Goal: Task Accomplishment & Management: Manage account settings

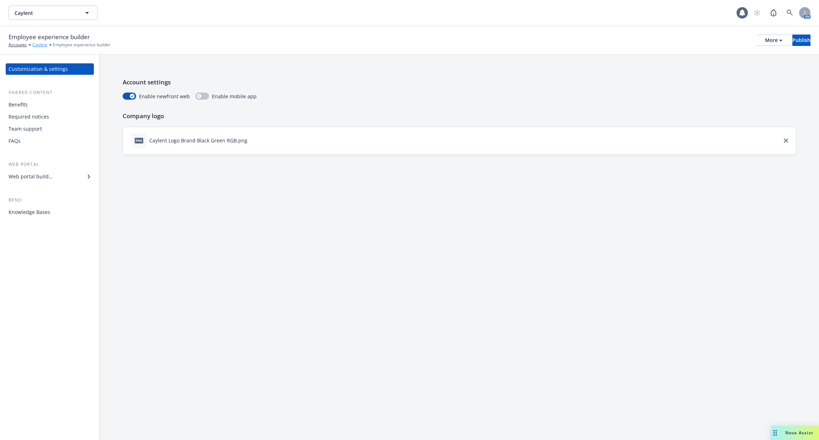
click at [43, 43] on link "Caylent" at bounding box center [39, 45] width 15 height 6
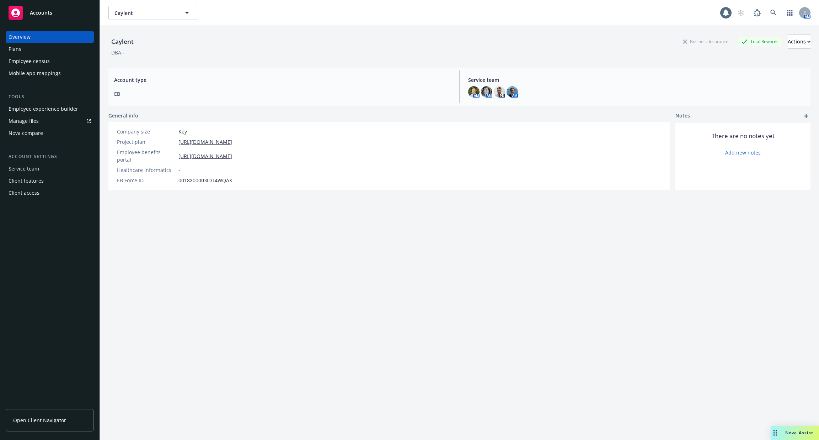
click at [54, 58] on div "Employee census" at bounding box center [50, 60] width 83 height 11
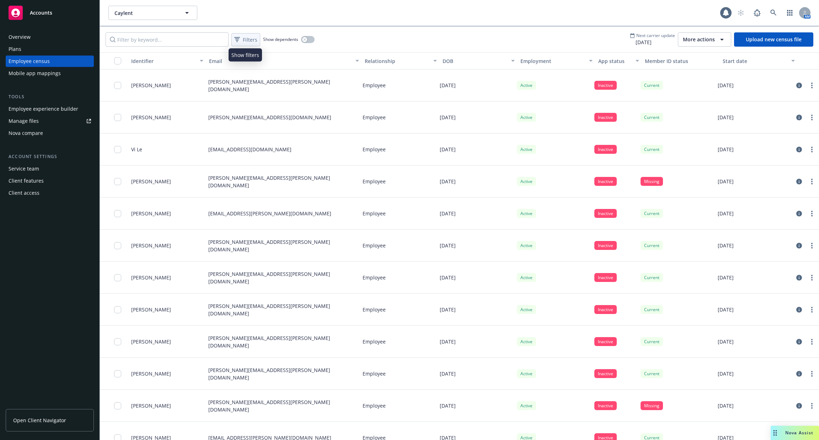
click at [253, 42] on span "Filters" at bounding box center [250, 39] width 15 height 7
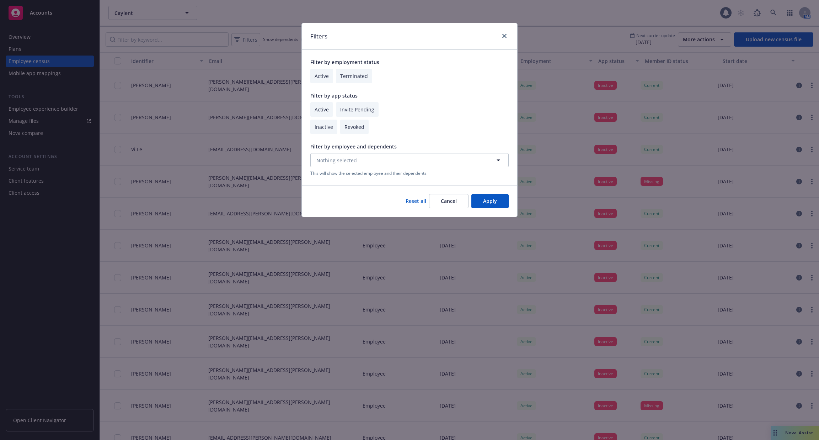
click at [322, 79] on input "checkbox" at bounding box center [321, 76] width 23 height 15
checkbox input "true"
click at [486, 202] on button "Apply" at bounding box center [490, 201] width 37 height 14
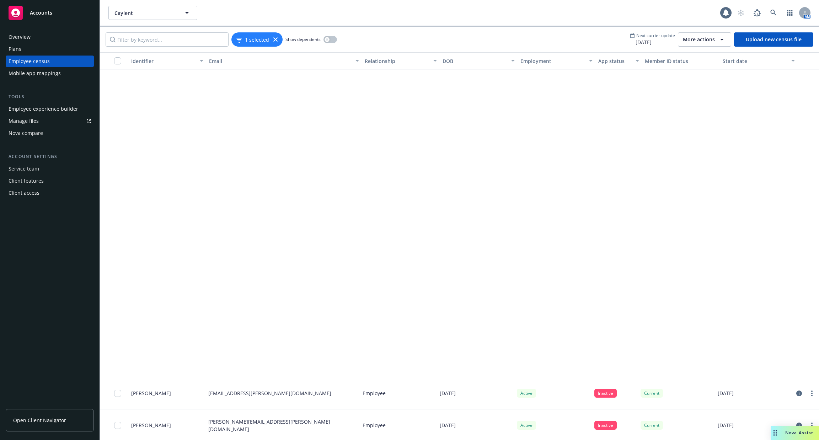
scroll to position [8496, 0]
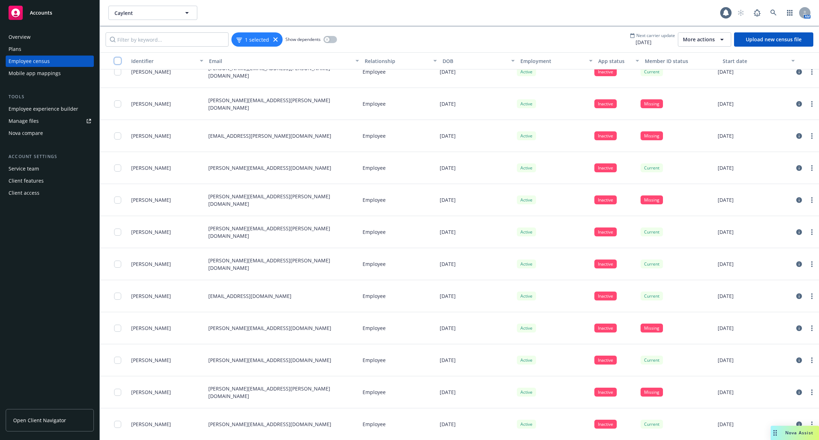
click at [119, 63] on input "checkbox" at bounding box center [117, 60] width 7 height 7
